Goal: Find contact information: Obtain details needed to contact an individual or organization

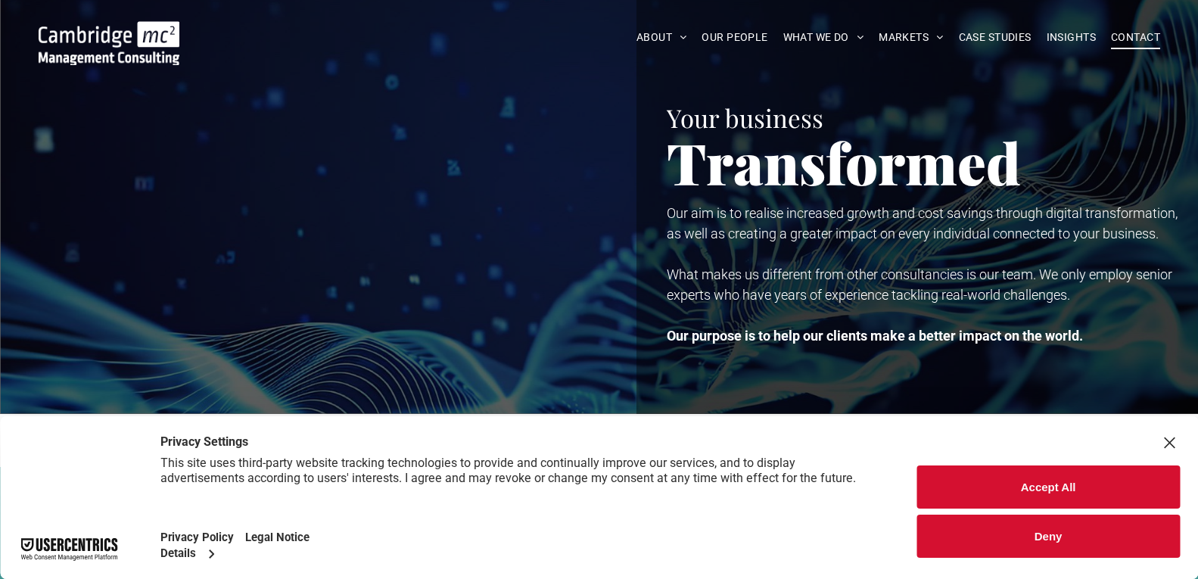
click at [1131, 39] on span "CONTACT" at bounding box center [1135, 37] width 49 height 23
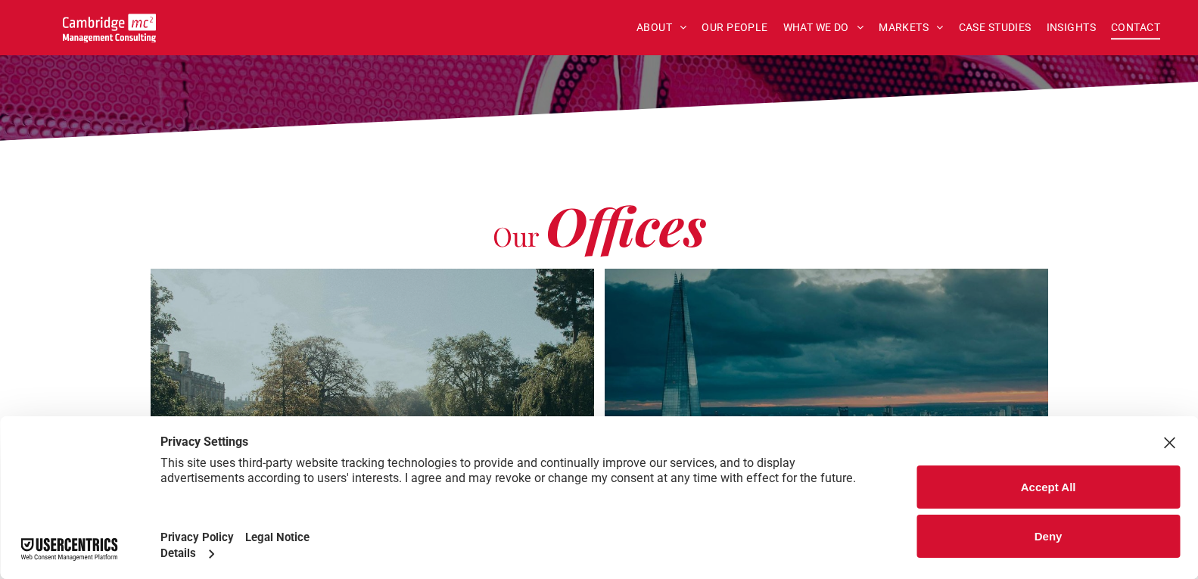
scroll to position [429, 0]
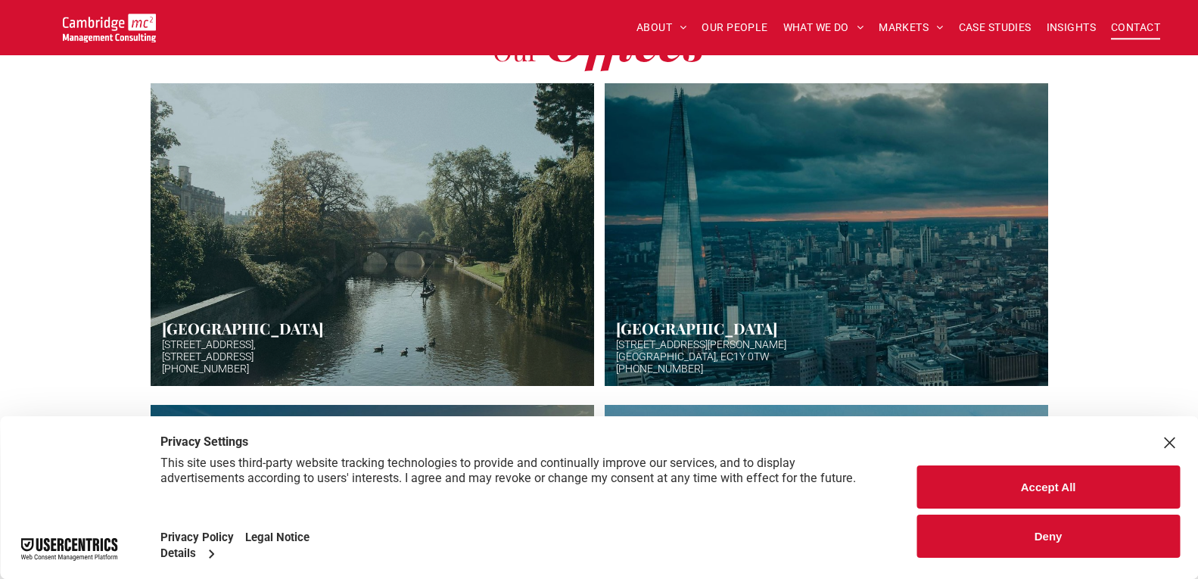
click at [1041, 488] on button "Accept All" at bounding box center [1047, 486] width 263 height 43
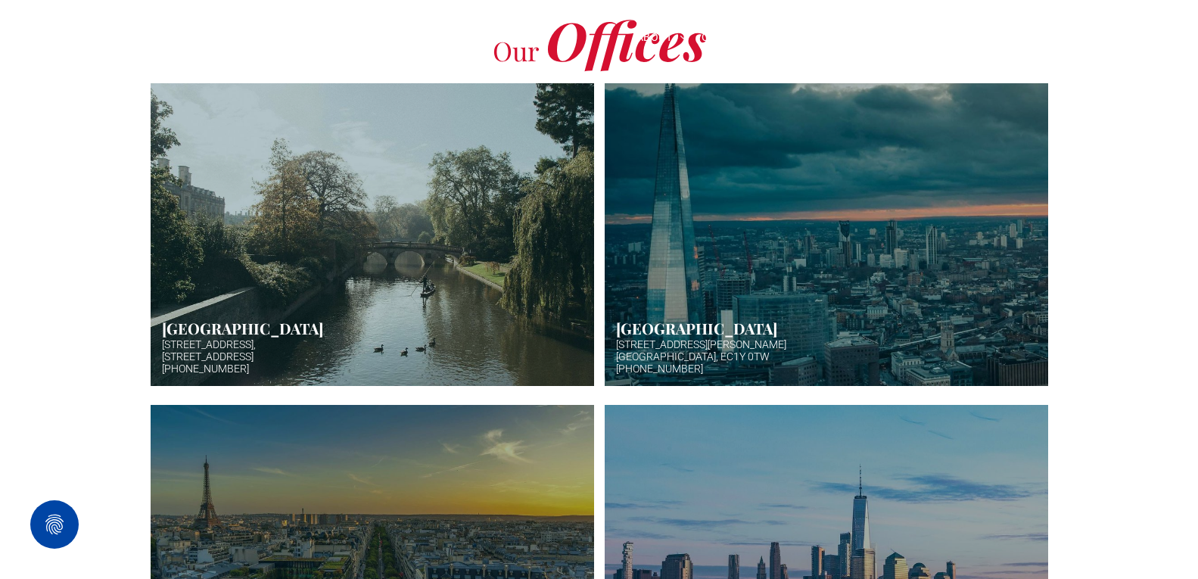
drag, startPoint x: 748, startPoint y: 372, endPoint x: 621, endPoint y: 309, distance: 141.4
click at [621, 309] on link "Aerial photo of Tower Bridge, London. Thames snakes into distance. Hazy backgro…" at bounding box center [826, 234] width 470 height 321
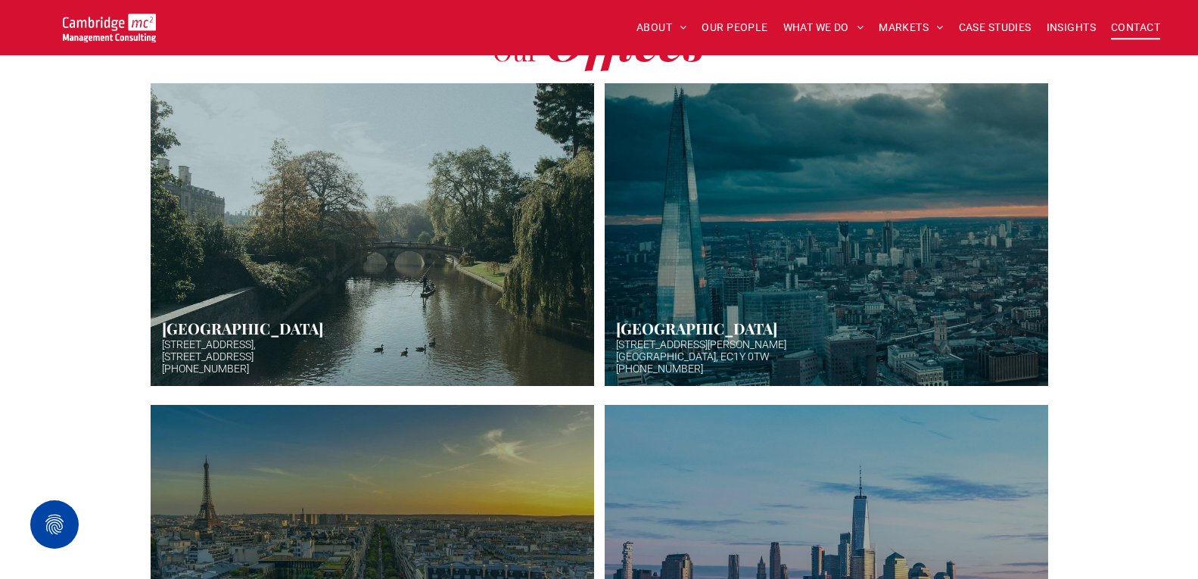
scroll to position [580, 0]
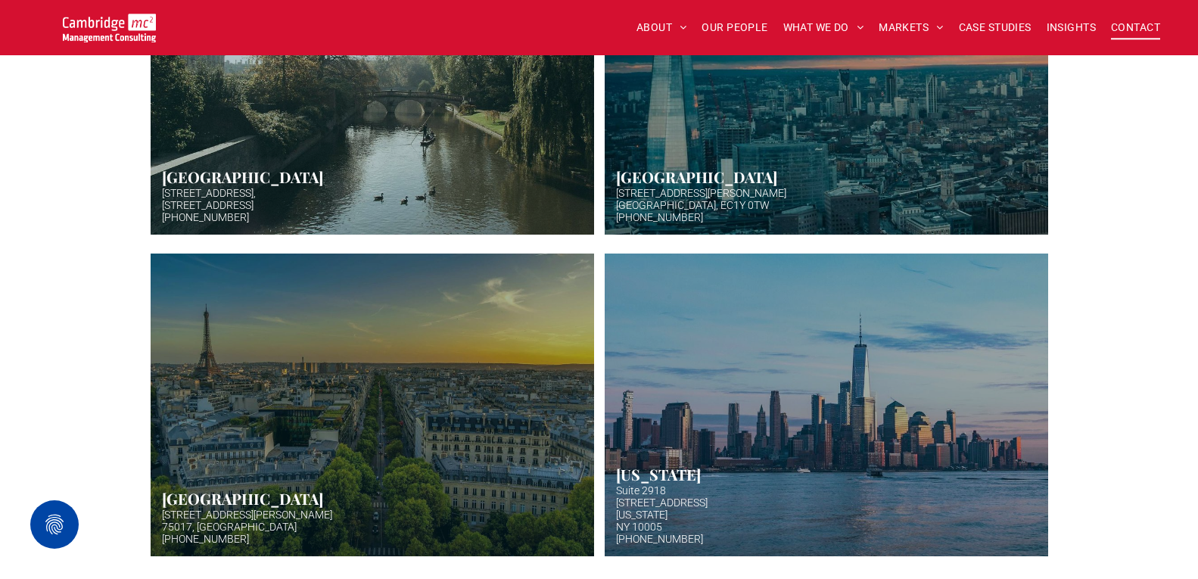
drag, startPoint x: 756, startPoint y: 224, endPoint x: 629, endPoint y: 175, distance: 136.3
click at [629, 175] on link "Aerial photo of Tower Bridge, London. Thames snakes into distance. Hazy backgro…" at bounding box center [826, 83] width 470 height 321
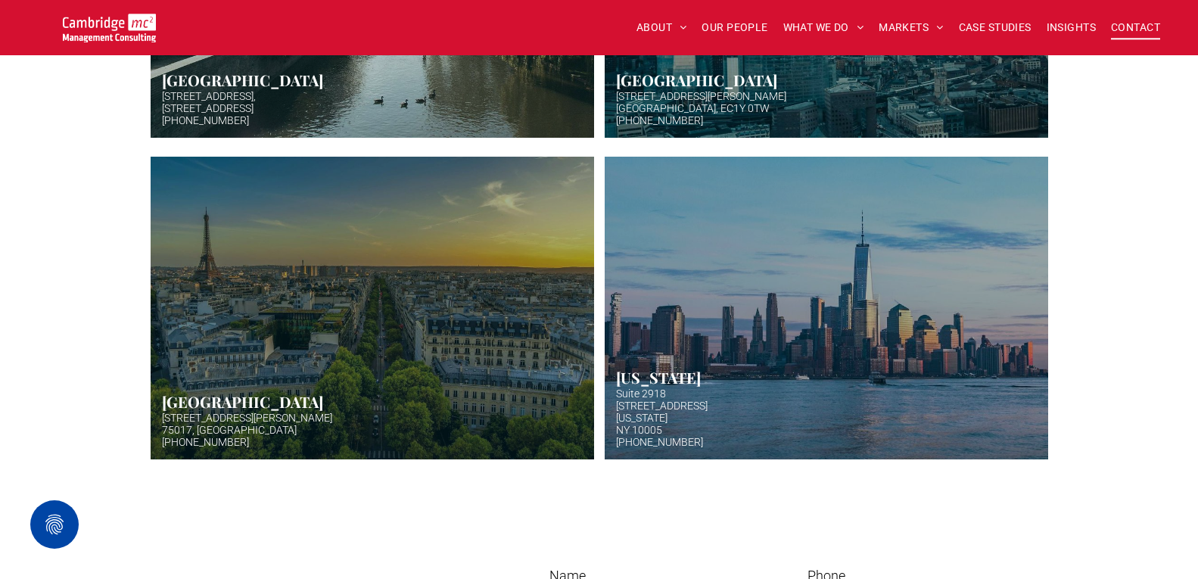
scroll to position [656, 0]
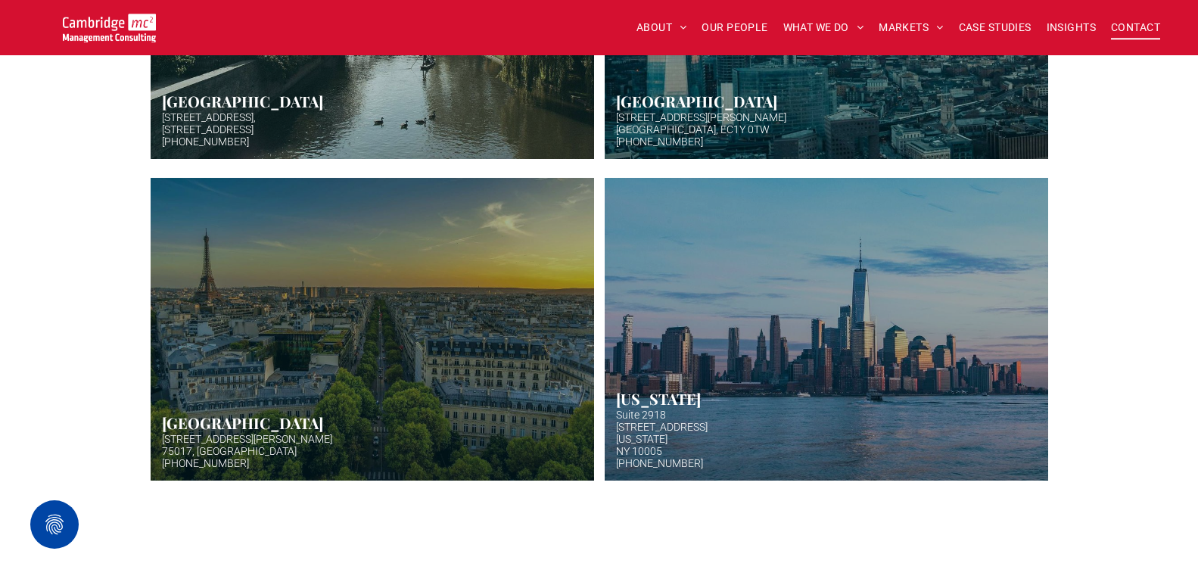
drag, startPoint x: 760, startPoint y: 134, endPoint x: 626, endPoint y: 110, distance: 135.2
click at [626, 110] on link "Aerial photo of Tower Bridge, London. Thames snakes into distance. Hazy backgro…" at bounding box center [826, 7] width 470 height 321
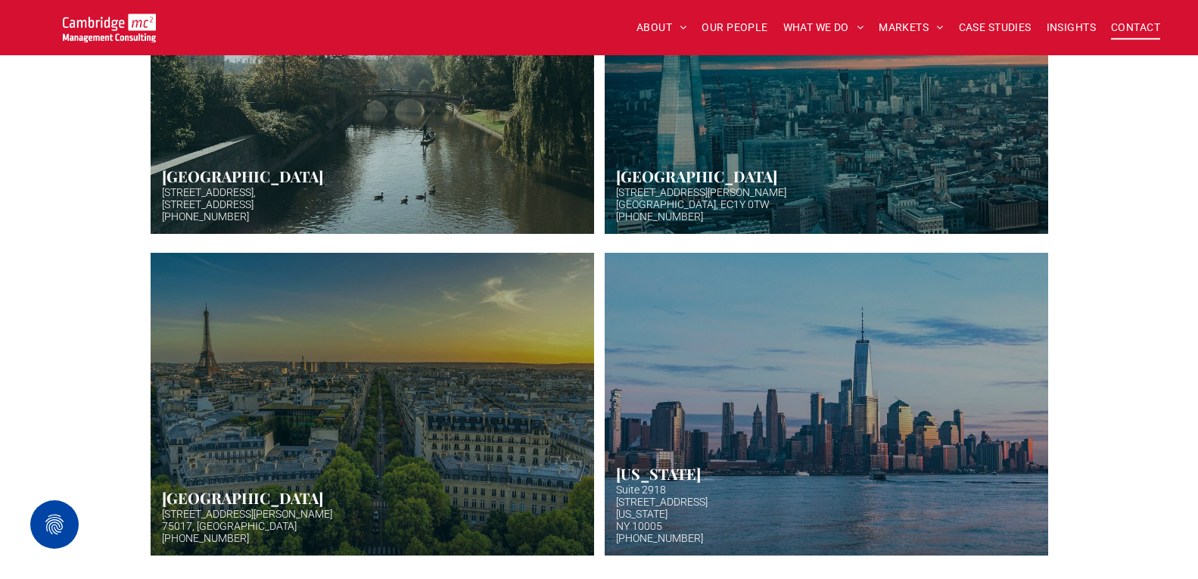
scroll to position [580, 0]
